Goal: Find specific page/section: Find specific page/section

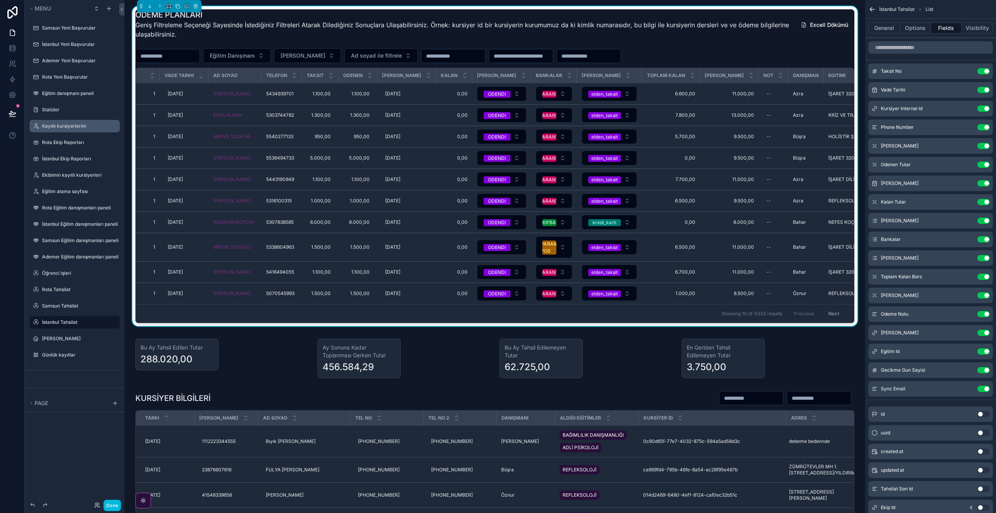
click at [69, 131] on div "Kayıtlı kursiyerlerim" at bounding box center [74, 126] width 87 height 12
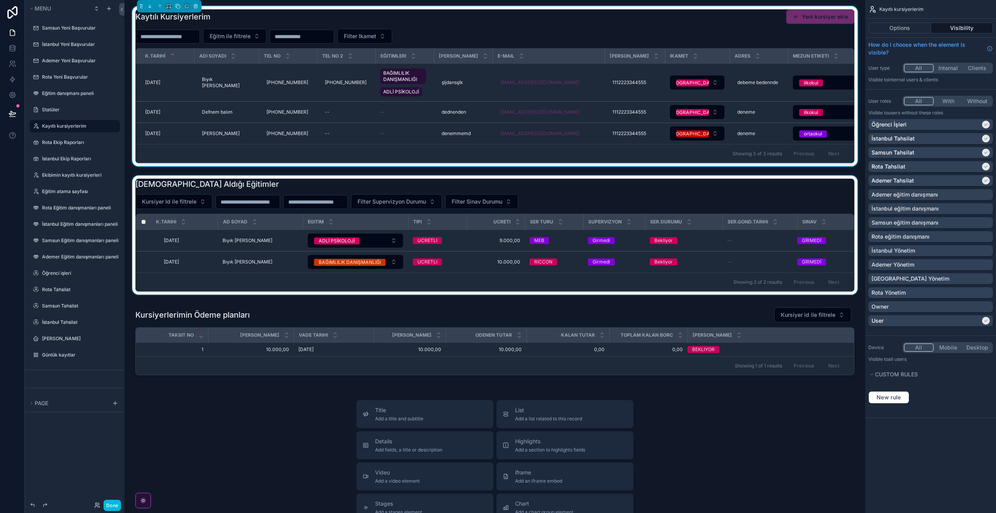
click at [585, 204] on div "scrollable content" at bounding box center [495, 236] width 728 height 122
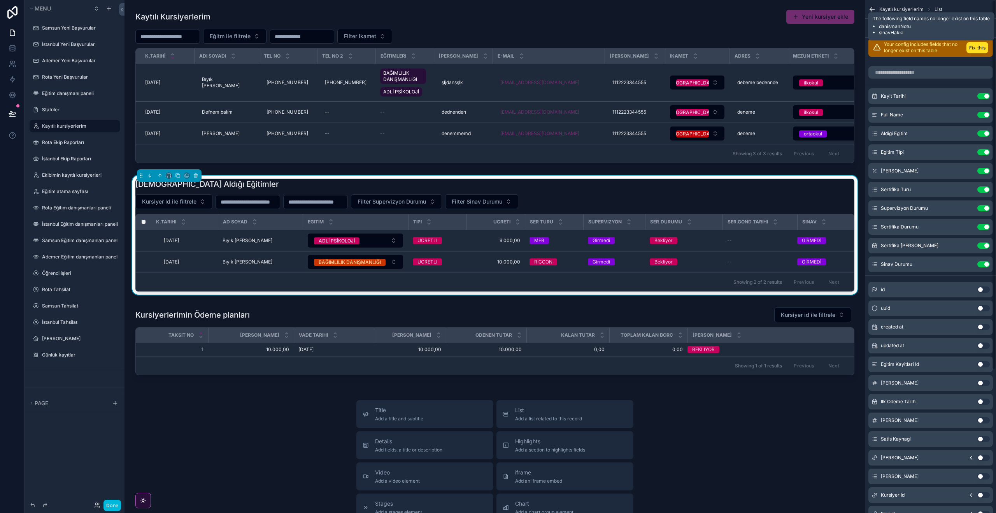
drag, startPoint x: 975, startPoint y: 49, endPoint x: 968, endPoint y: 47, distance: 7.4
click at [975, 49] on button "Fix this" at bounding box center [977, 47] width 22 height 11
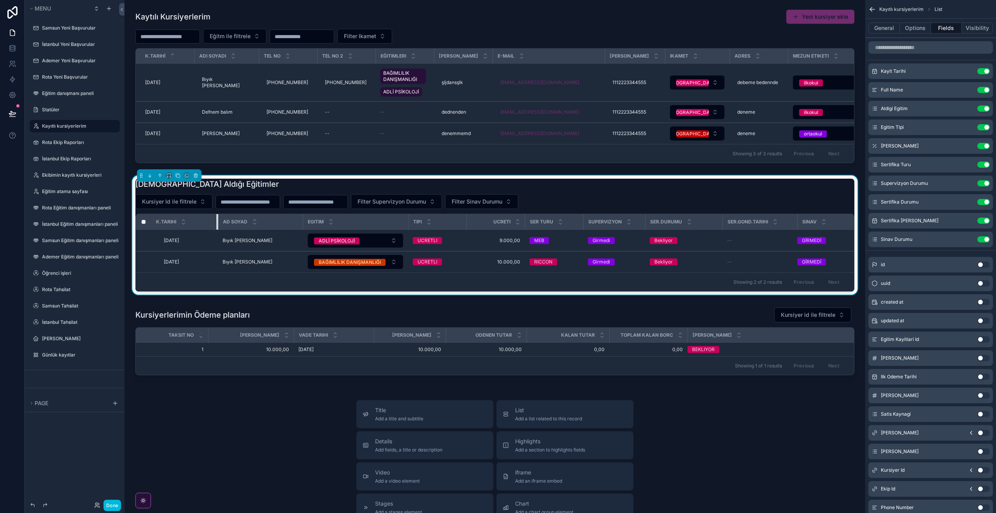
click at [216, 221] on div "scrollable content" at bounding box center [217, 222] width 3 height 16
drag, startPoint x: 213, startPoint y: 221, endPoint x: 200, endPoint y: 221, distance: 12.8
click at [200, 221] on div "K.Tarihi" at bounding box center [183, 221] width 65 height 15
click at [0, 0] on icon "scrollable content" at bounding box center [0, 0] width 0 height 0
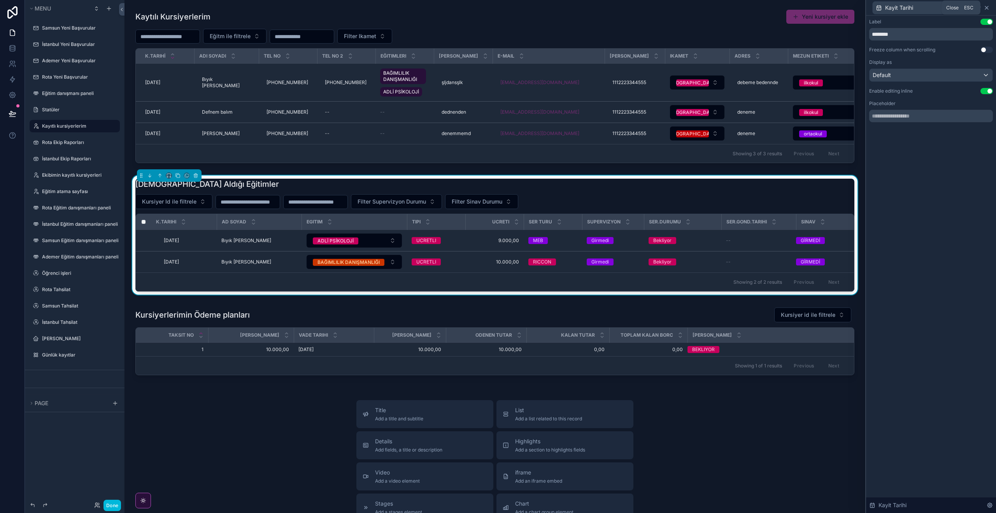
click at [985, 8] on icon at bounding box center [986, 8] width 6 height 6
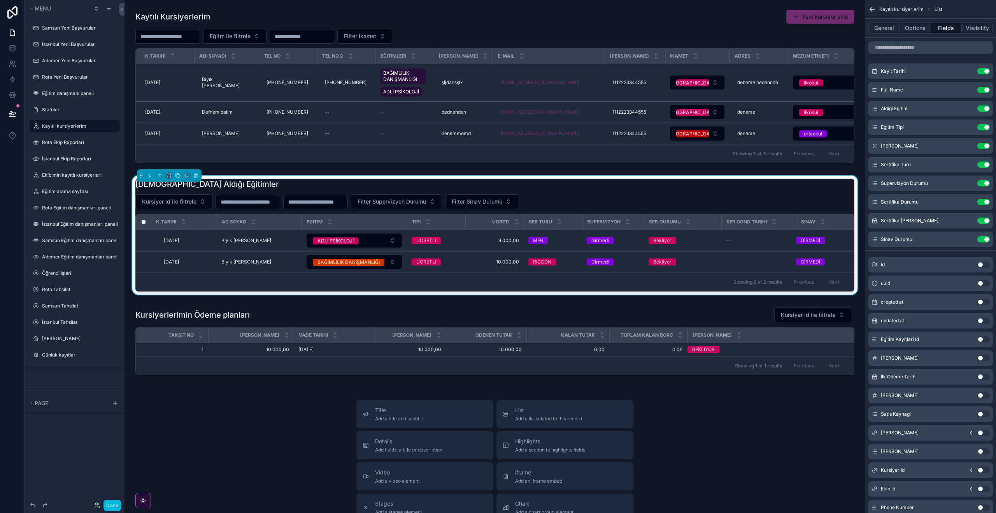
click at [0, 0] on icon "scrollable content" at bounding box center [0, 0] width 0 height 0
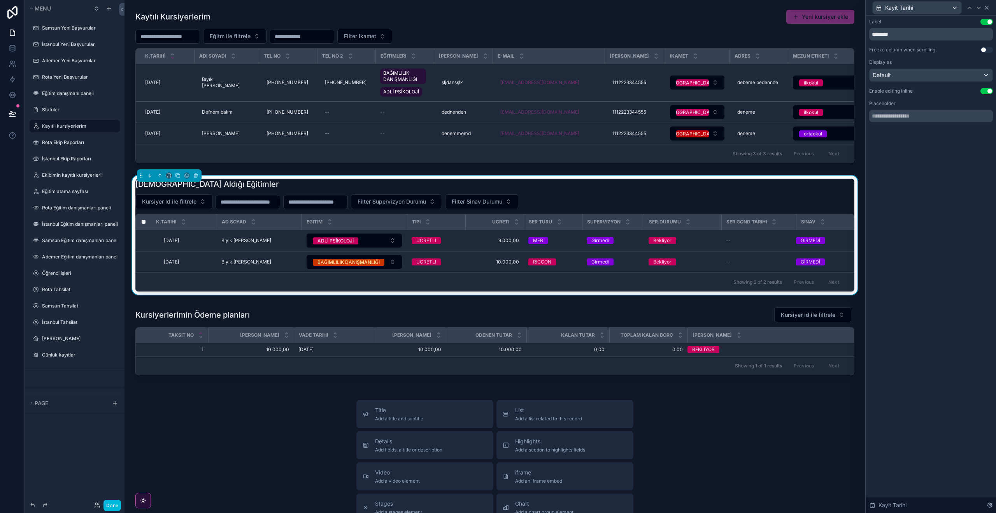
click at [988, 8] on icon at bounding box center [986, 8] width 6 height 6
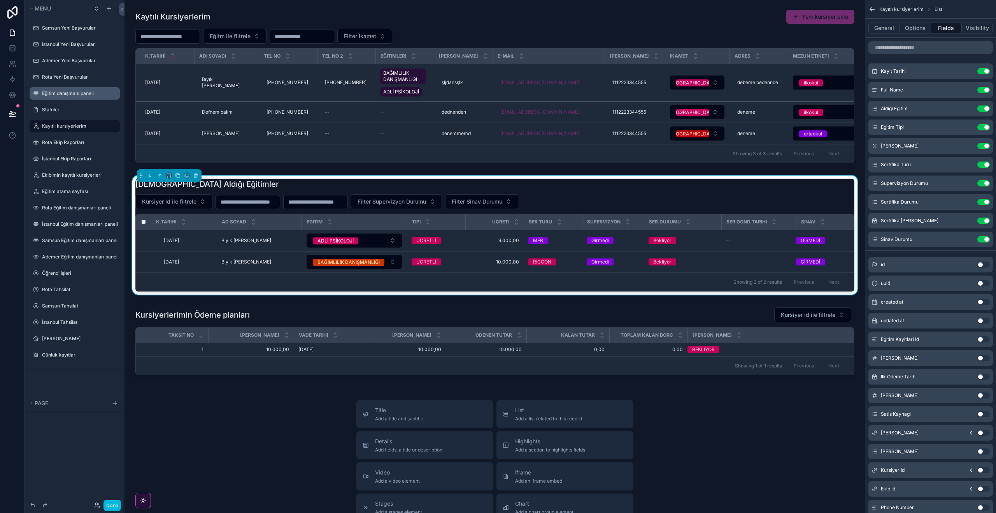
click at [79, 95] on label "Eğitim danışmanı paneli" at bounding box center [78, 93] width 73 height 6
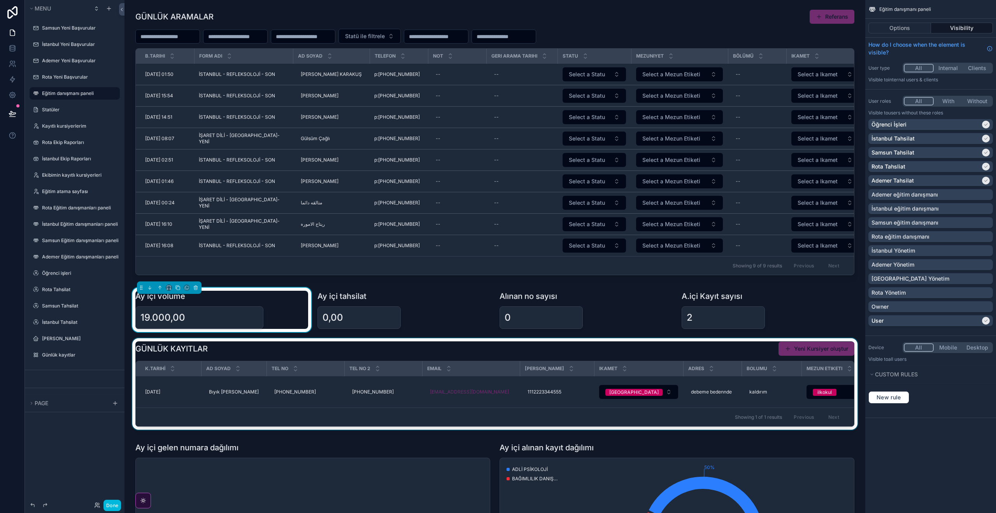
click at [317, 425] on div "Showing 1 of 1 results Previous Next" at bounding box center [495, 416] width 718 height 19
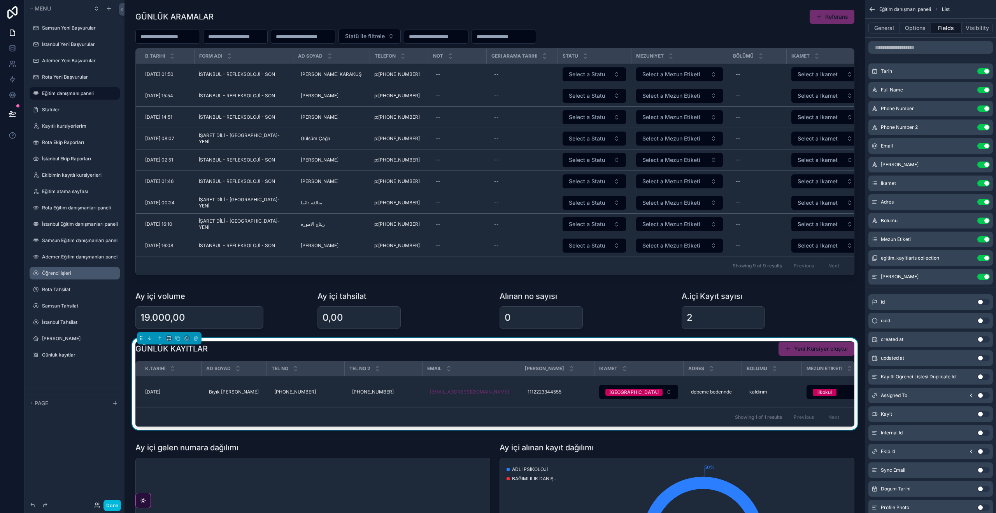
click at [75, 276] on div "Öğrenci işleri" at bounding box center [80, 273] width 76 height 6
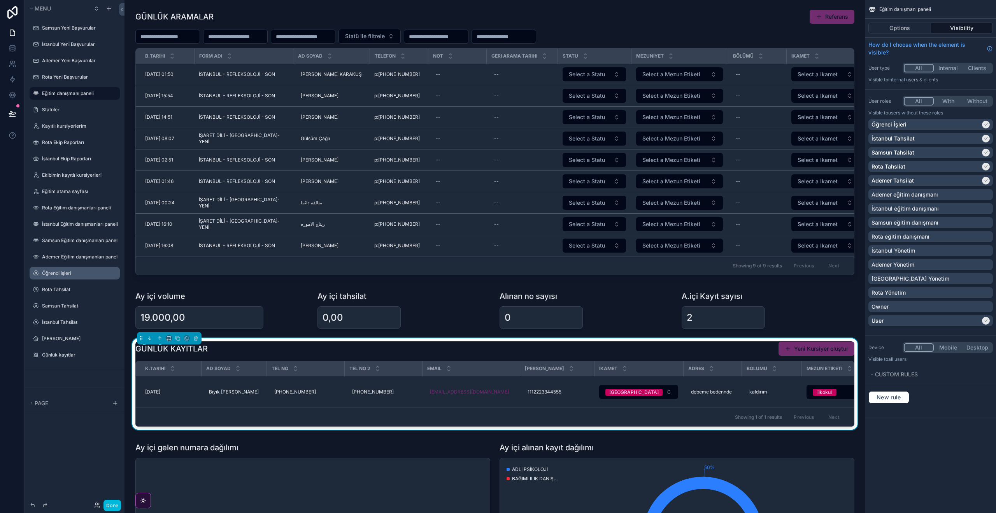
click at [77, 272] on label "Öğrenci işleri" at bounding box center [78, 273] width 73 height 6
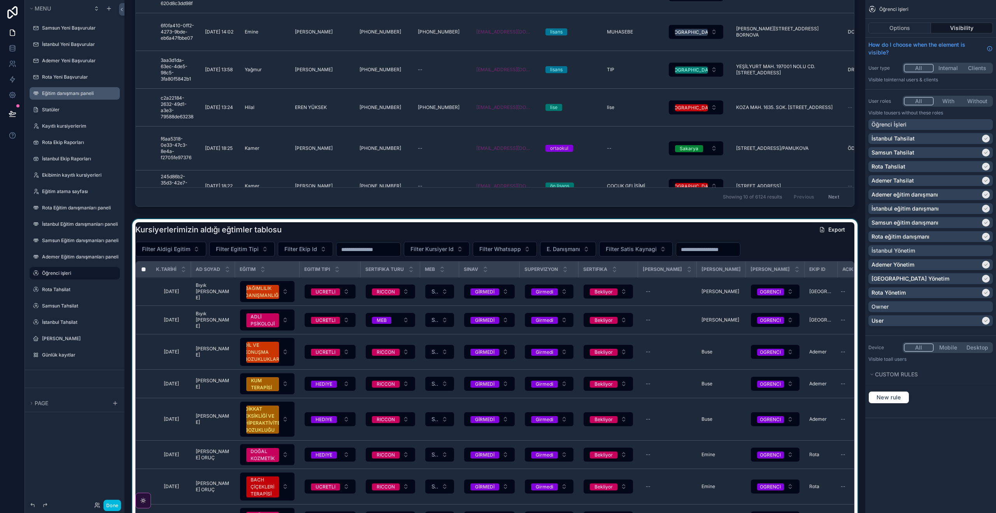
scroll to position [230, 0]
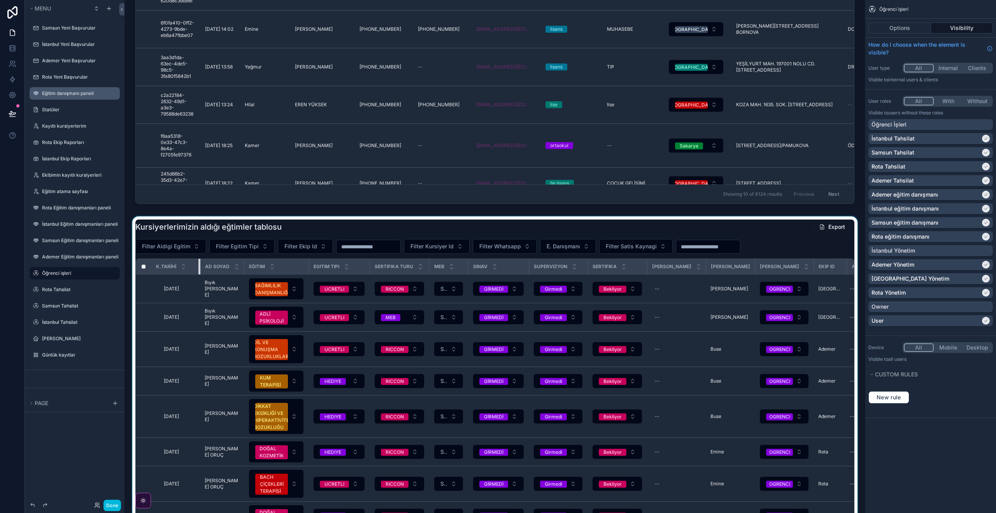
drag, startPoint x: 212, startPoint y: 265, endPoint x: 217, endPoint y: 266, distance: 5.8
click at [217, 266] on tr "K.TARİHİ Ad SOYAD Eğitim Egitim Tipi Sertifika Turu MEB Sinav Supervizyon Serti…" at bounding box center [509, 267] width 747 height 16
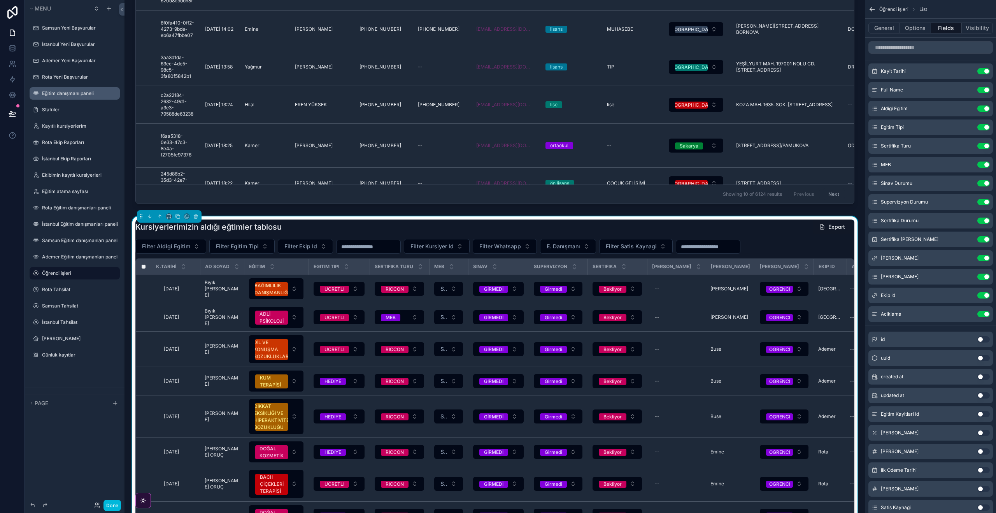
click at [515, 233] on div "[DEMOGRAPHIC_DATA] aldığı eğtimler tablosu Export" at bounding box center [494, 226] width 719 height 15
click at [0, 0] on icon "scrollable content" at bounding box center [0, 0] width 0 height 0
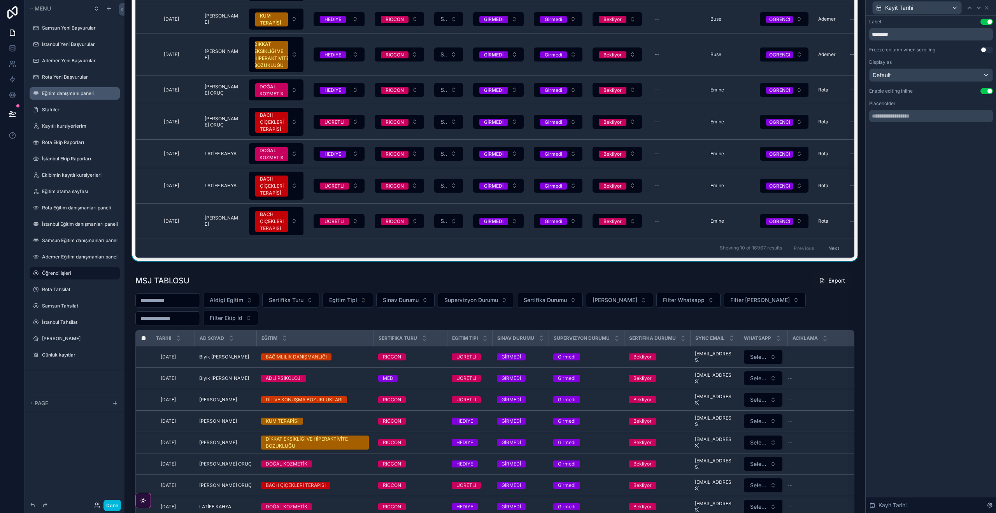
scroll to position [597, 0]
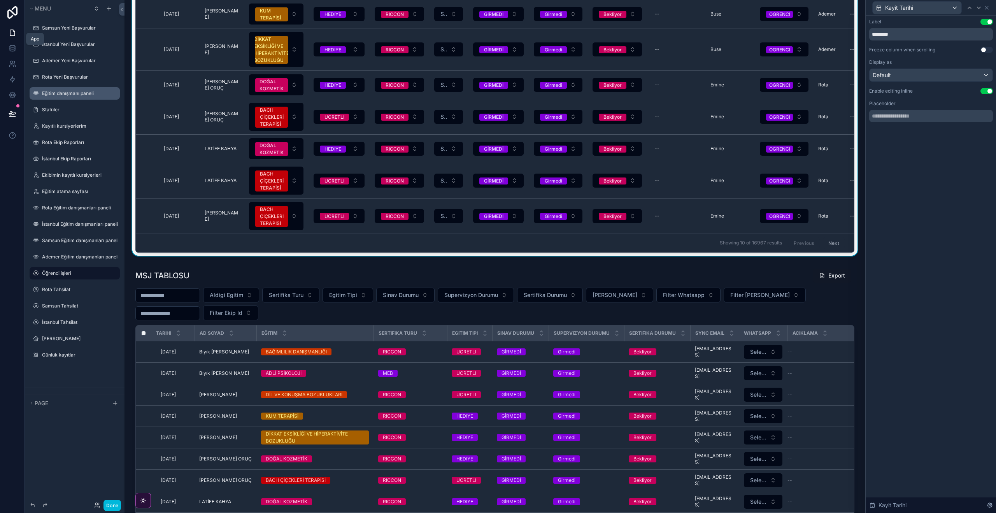
click at [12, 38] on link at bounding box center [12, 33] width 25 height 16
click at [11, 32] on icon at bounding box center [13, 33] width 8 height 8
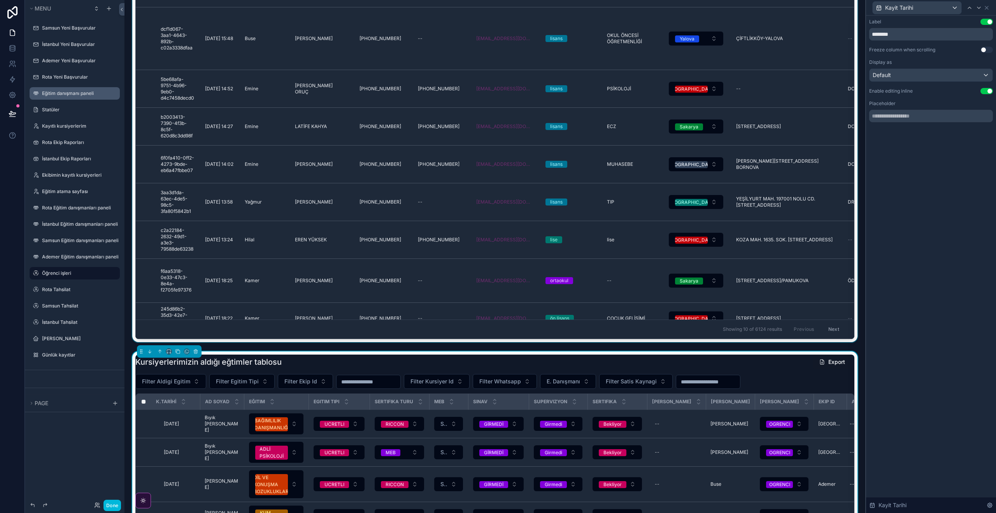
scroll to position [93, 0]
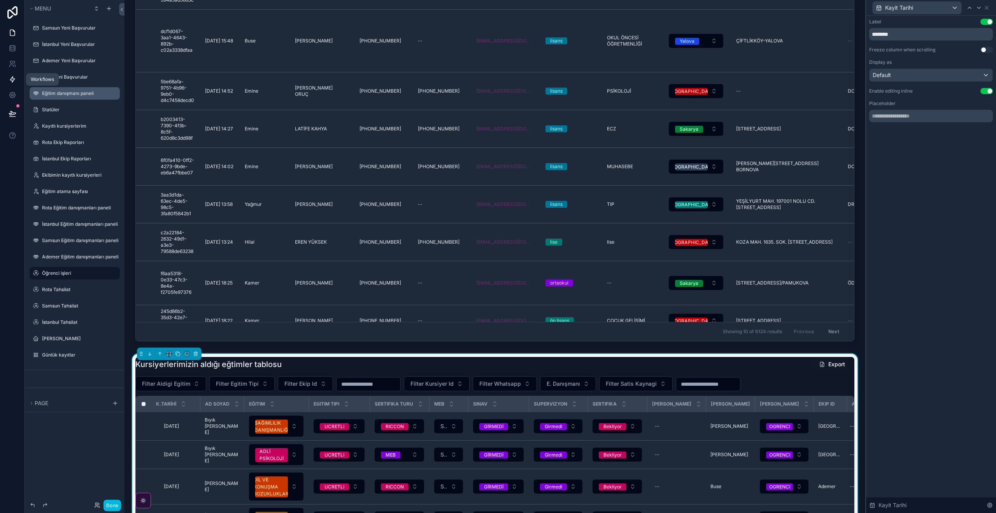
click at [12, 82] on icon at bounding box center [12, 80] width 5 height 6
